Goal: Find specific page/section: Find specific page/section

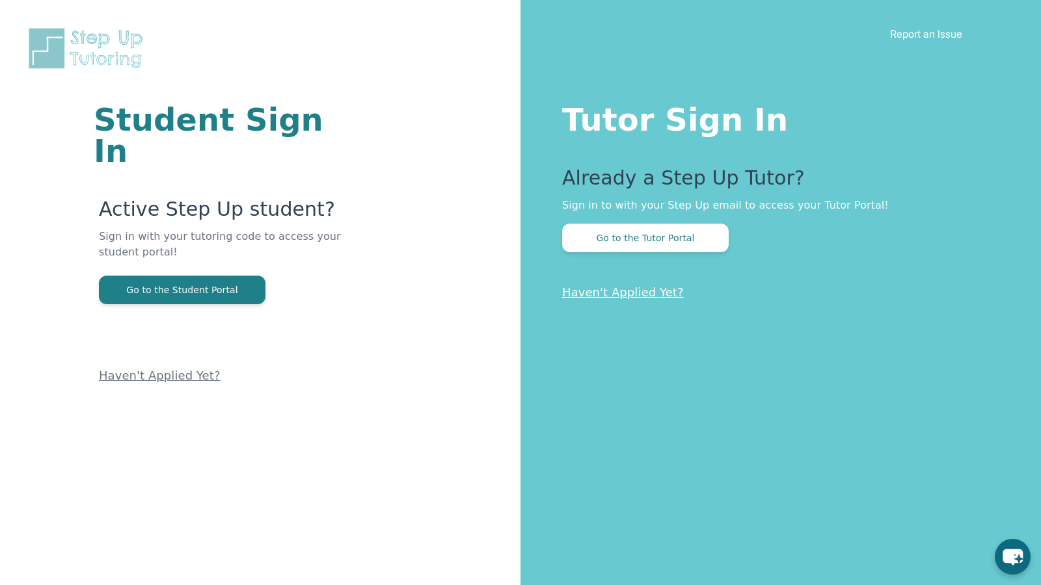
scroll to position [7, 0]
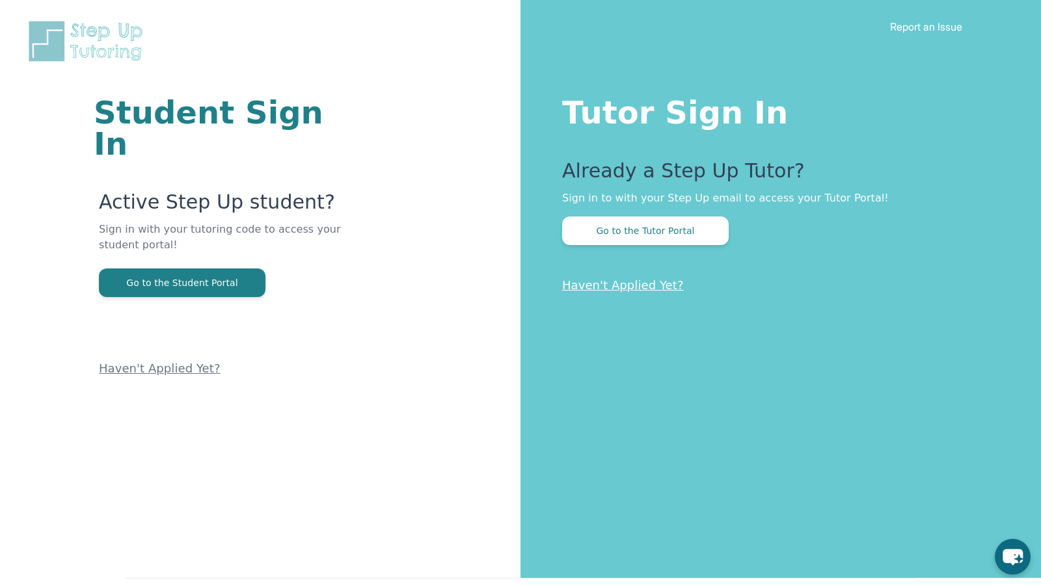
click at [1009, 554] on icon "chat-button" at bounding box center [1012, 558] width 20 height 16
drag, startPoint x: 0, startPoint y: 0, endPoint x: 1009, endPoint y: 554, distance: 1151.0
click at [1009, 554] on icon "chat-button" at bounding box center [1012, 558] width 21 height 18
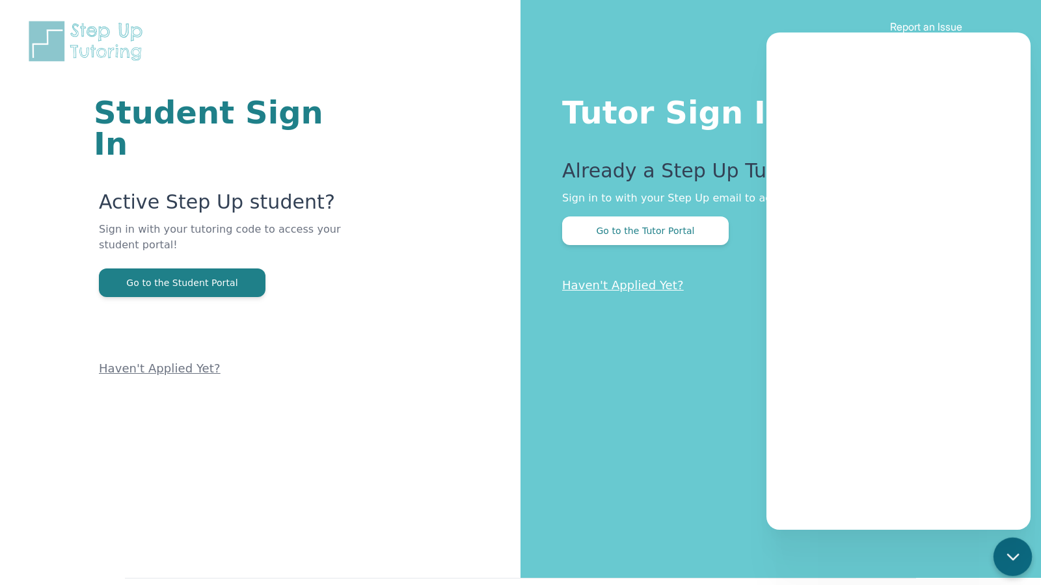
click at [1000, 554] on div "chat-button" at bounding box center [1012, 557] width 38 height 38
click at [1008, 555] on icon "chat-button" at bounding box center [1012, 556] width 10 height 5
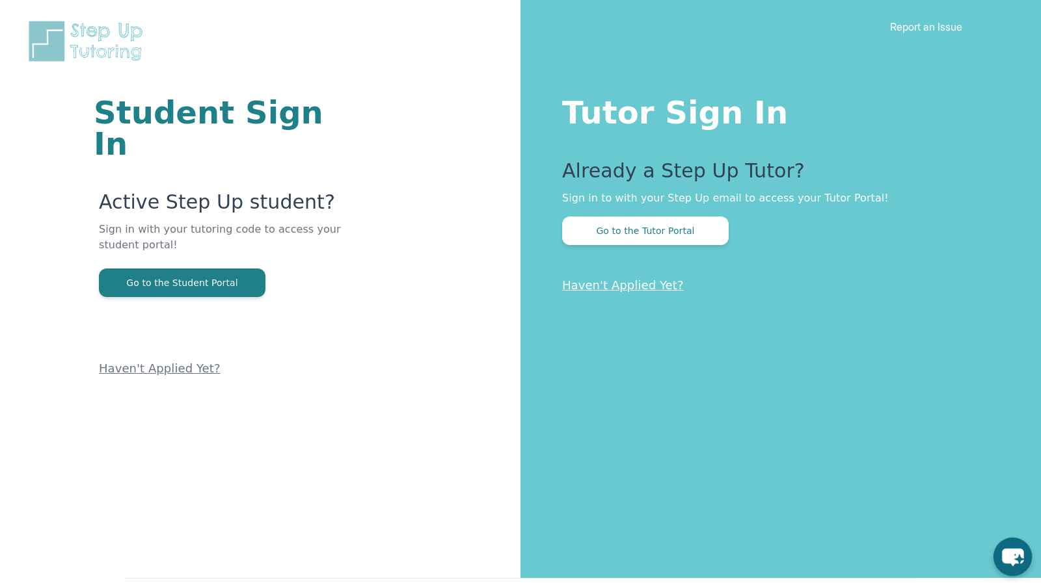
click at [1009, 556] on icon "chat-button" at bounding box center [1012, 558] width 21 height 18
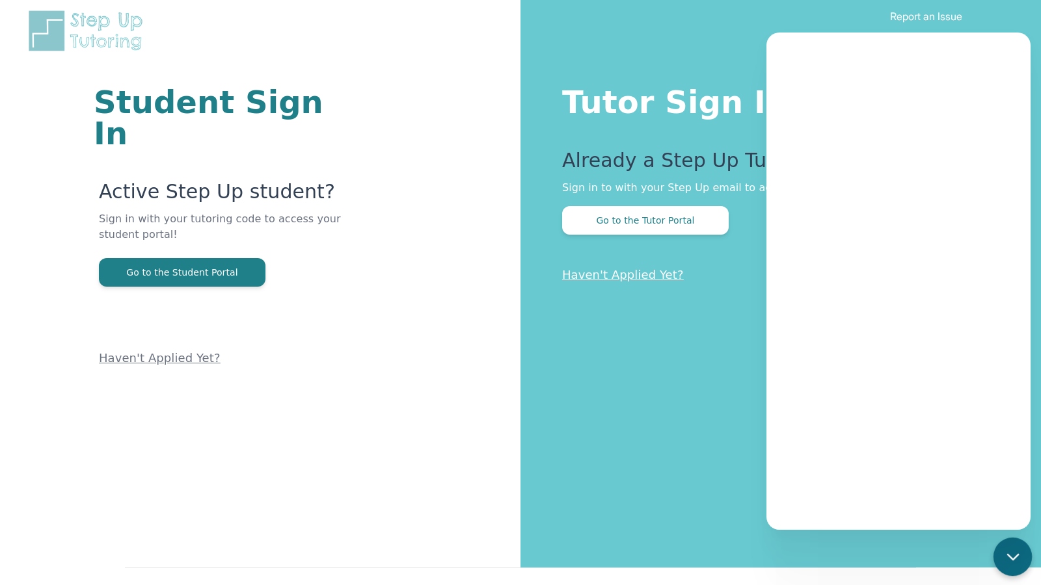
scroll to position [11, 1]
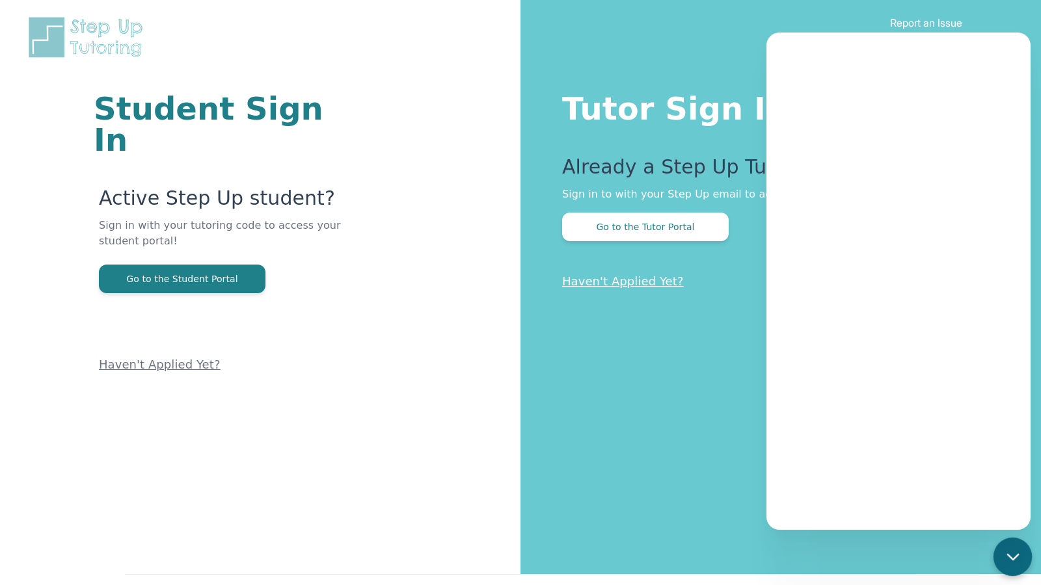
click at [1012, 557] on icon "chat-button" at bounding box center [1012, 556] width 10 height 5
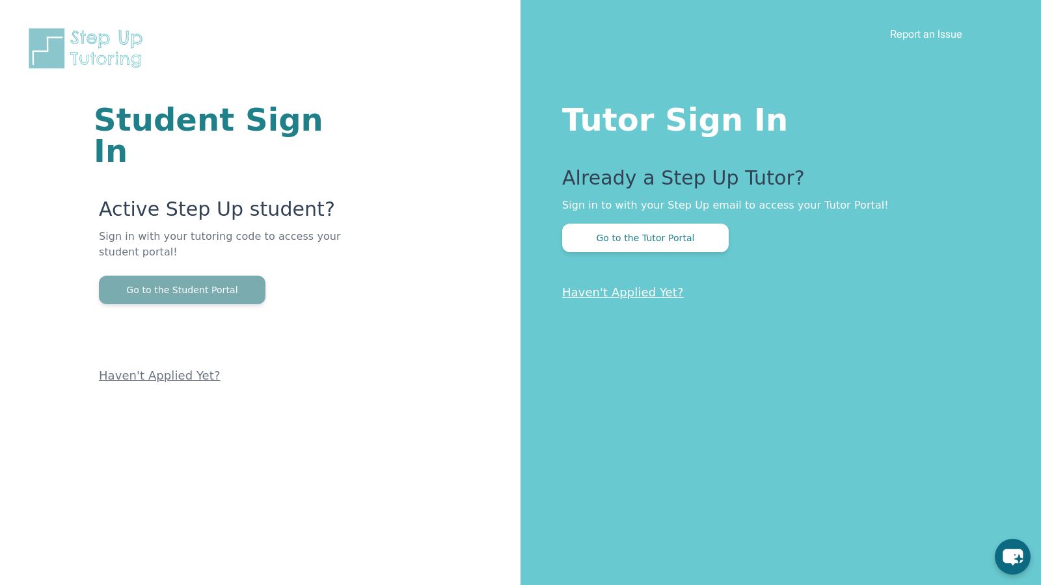
click at [243, 276] on button "Go to the Student Portal" at bounding box center [182, 290] width 167 height 29
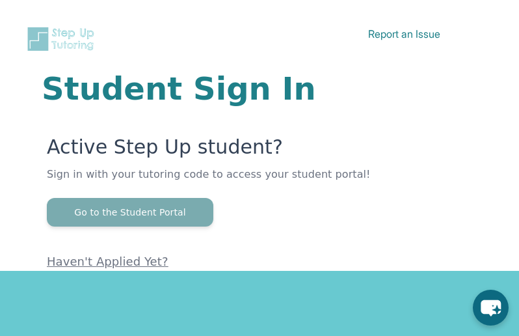
click at [157, 207] on button "Go to the Student Portal" at bounding box center [130, 212] width 167 height 29
click at [139, 205] on button "Go to the Student Portal" at bounding box center [130, 212] width 167 height 29
